Goal: Information Seeking & Learning: Check status

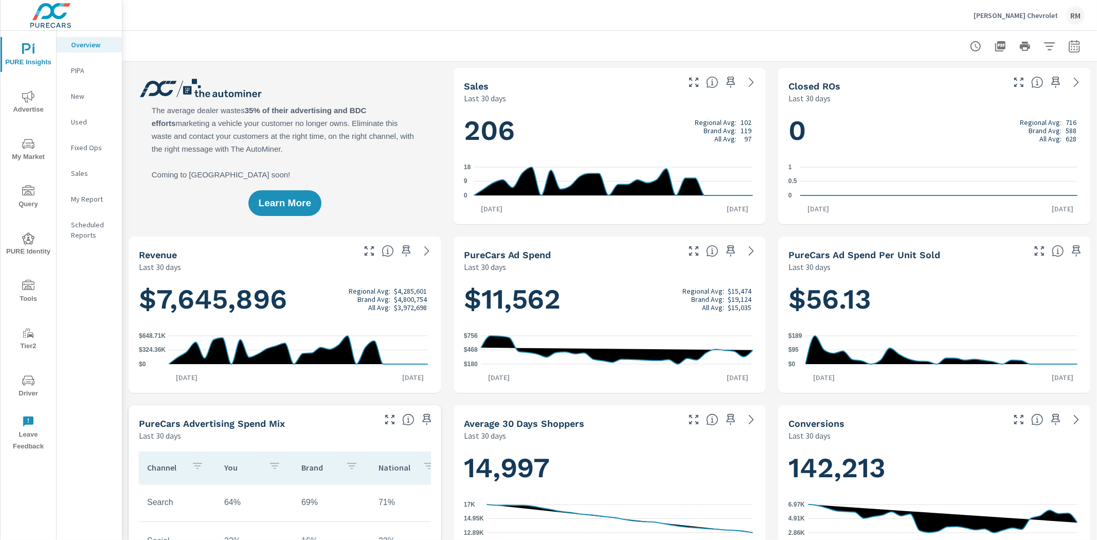
click at [29, 143] on icon "nav menu" at bounding box center [28, 144] width 12 height 12
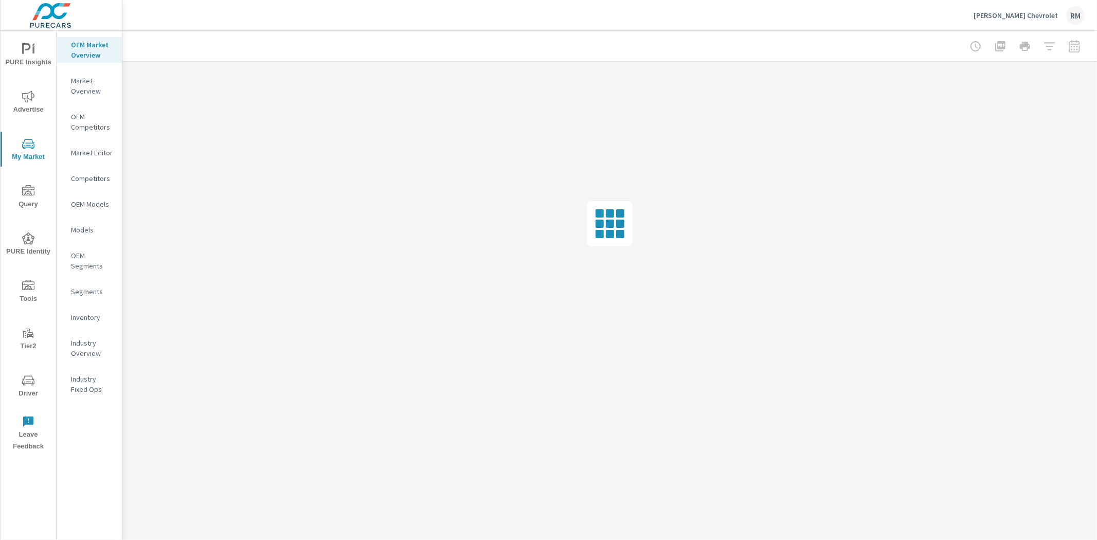
click at [98, 314] on p "Inventory" at bounding box center [92, 317] width 43 height 10
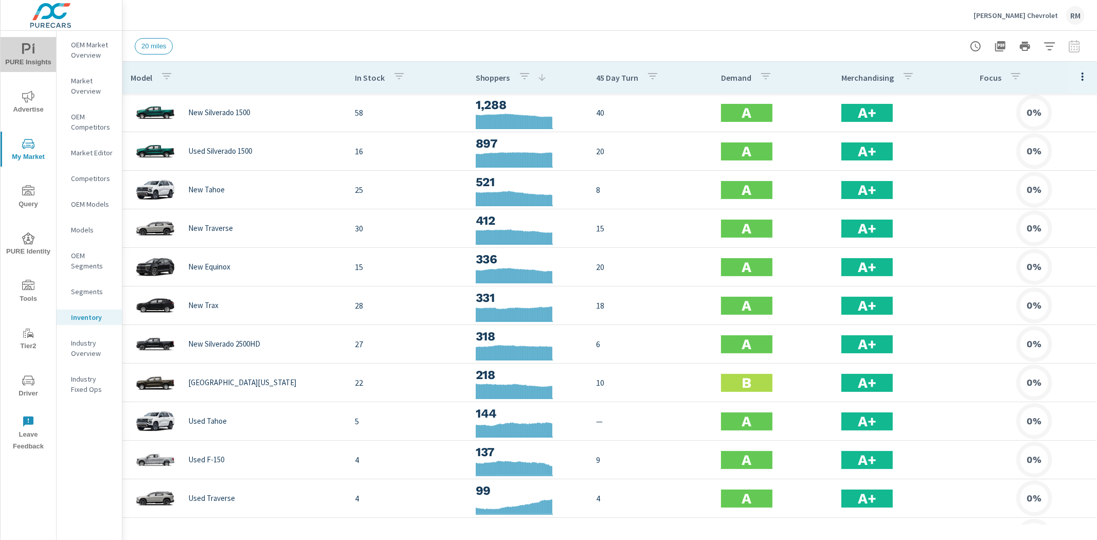
click at [36, 48] on span "PURE Insights" at bounding box center [28, 55] width 49 height 25
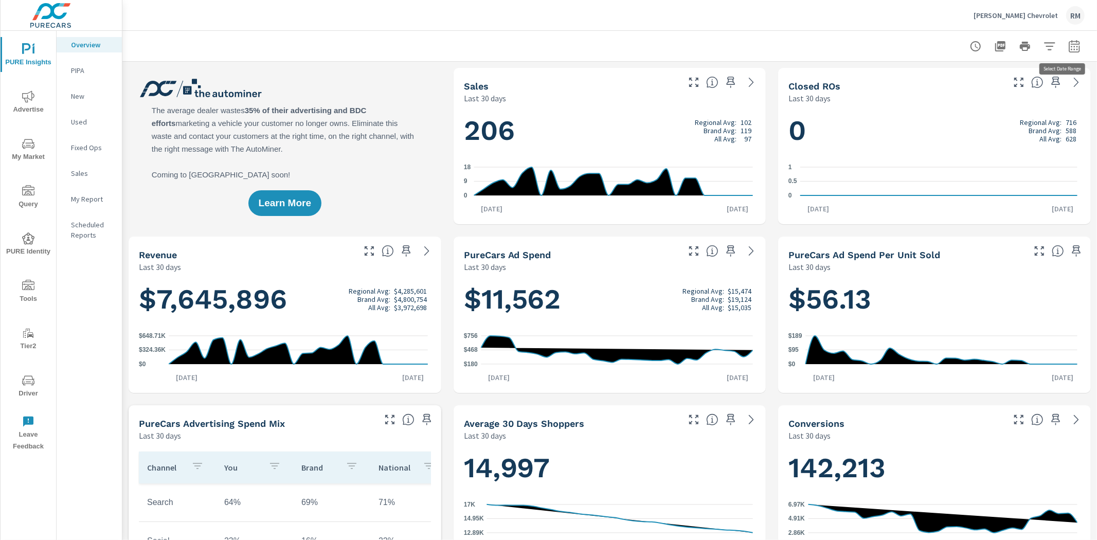
click at [1068, 51] on icon "button" at bounding box center [1074, 46] width 12 height 12
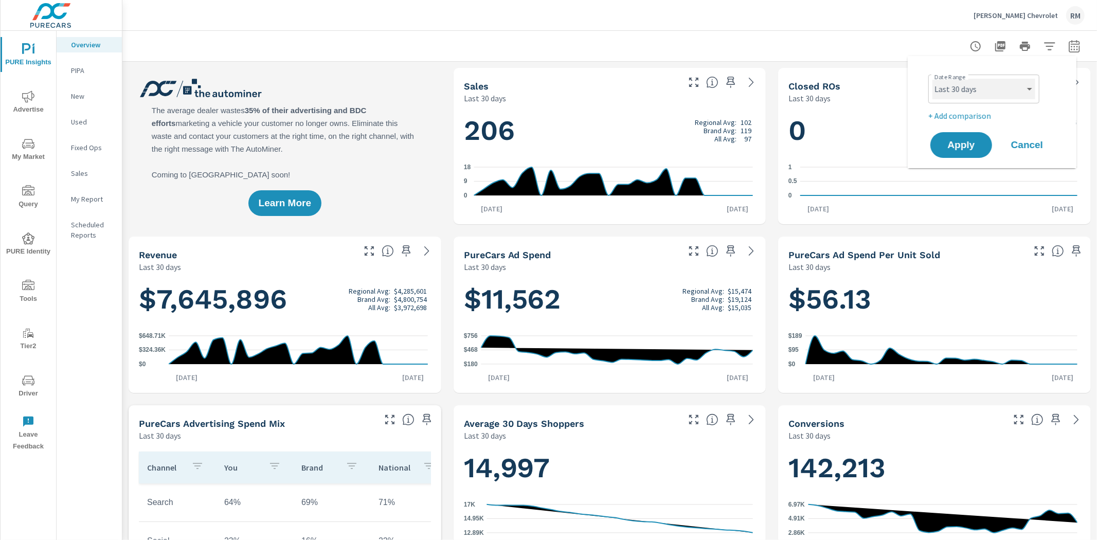
click at [993, 89] on select "Custom [DATE] Last week Last 7 days Last 14 days Last 30 days Last 45 days Last…" at bounding box center [983, 89] width 103 height 21
click at [932, 79] on select "Custom [DATE] Last week Last 7 days Last 14 days Last 30 days Last 45 days Last…" at bounding box center [983, 89] width 103 height 21
select select "Last month"
click at [955, 117] on p "+ Add comparison" at bounding box center [994, 116] width 132 height 12
select select "Previous period"
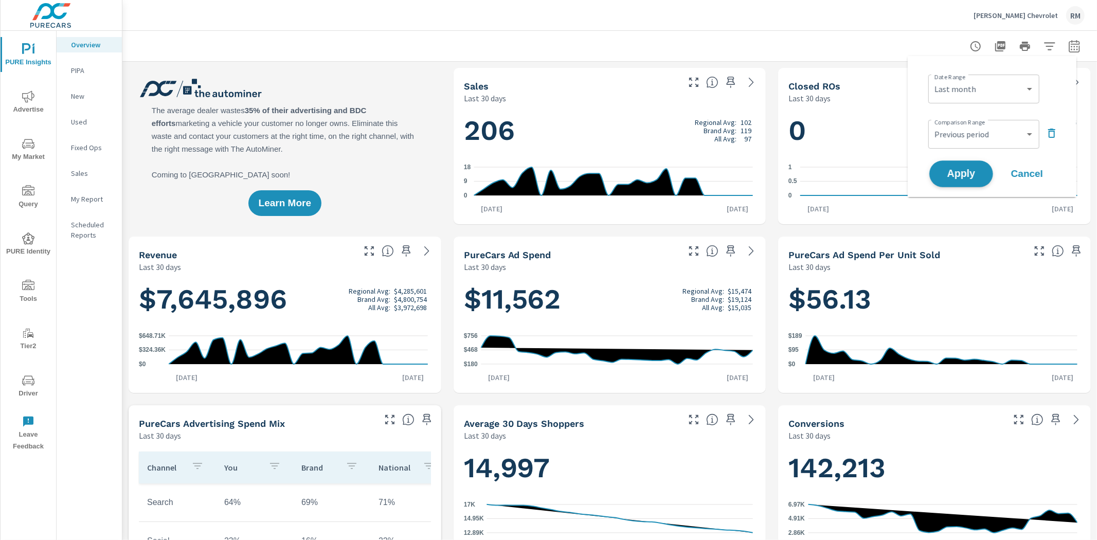
click at [953, 163] on button "Apply" at bounding box center [961, 173] width 64 height 27
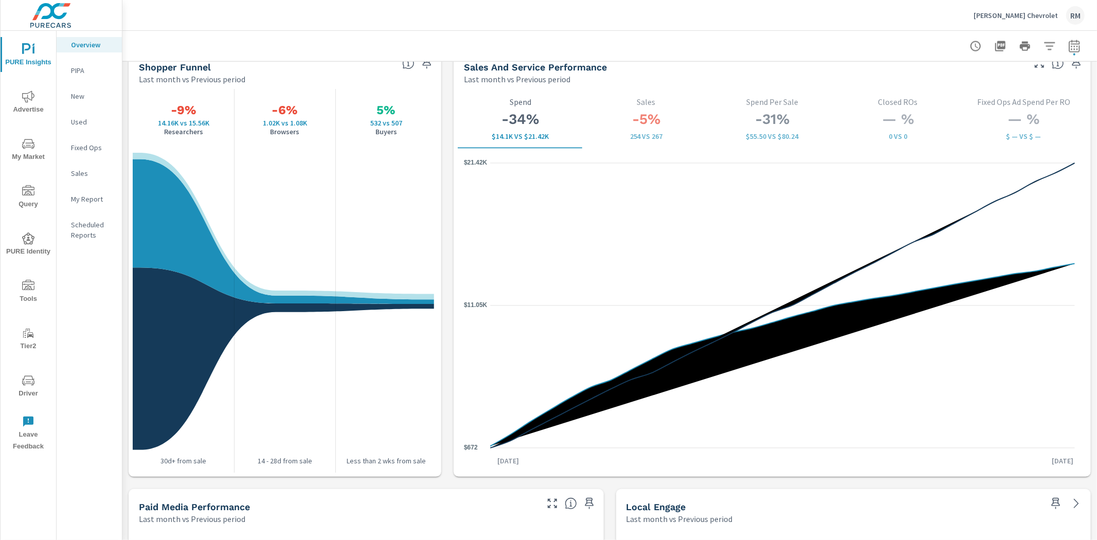
scroll to position [1314, 0]
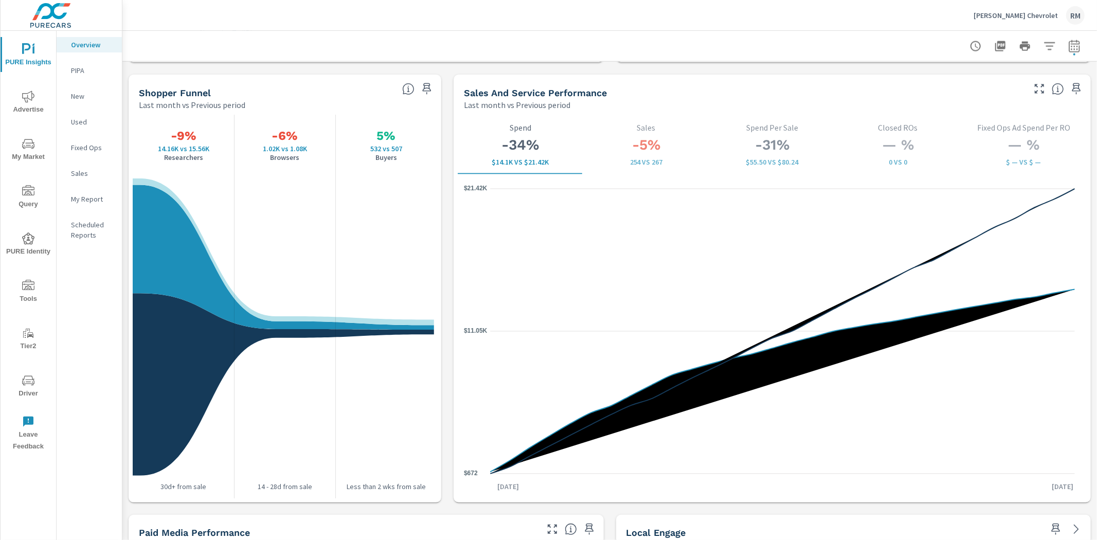
click at [29, 88] on button "Advertise" at bounding box center [29, 101] width 56 height 35
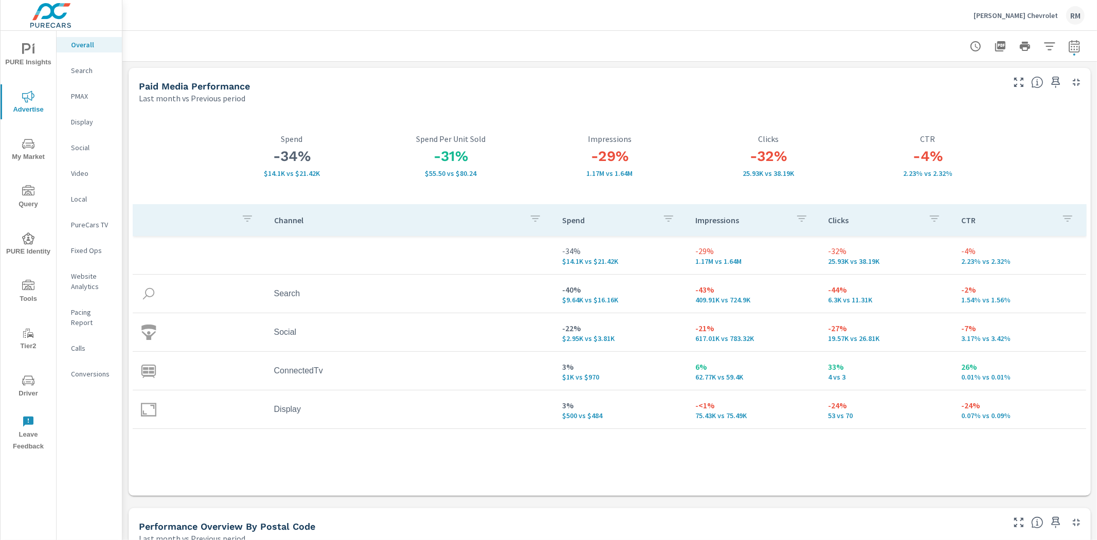
click at [29, 238] on icon "nav menu" at bounding box center [28, 238] width 12 height 12
